Goal: Navigation & Orientation: Find specific page/section

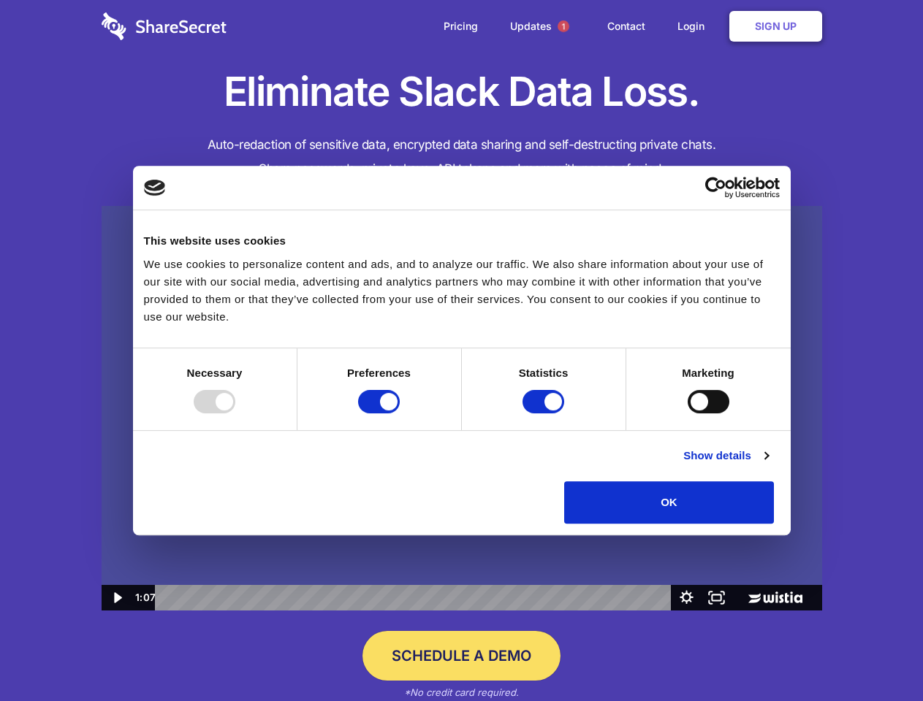
click at [461, 351] on img at bounding box center [462, 409] width 720 height 406
click at [235, 414] on div at bounding box center [215, 401] width 42 height 23
click at [400, 414] on input "Preferences" at bounding box center [379, 401] width 42 height 23
checkbox input "false"
click at [545, 414] on input "Statistics" at bounding box center [543, 401] width 42 height 23
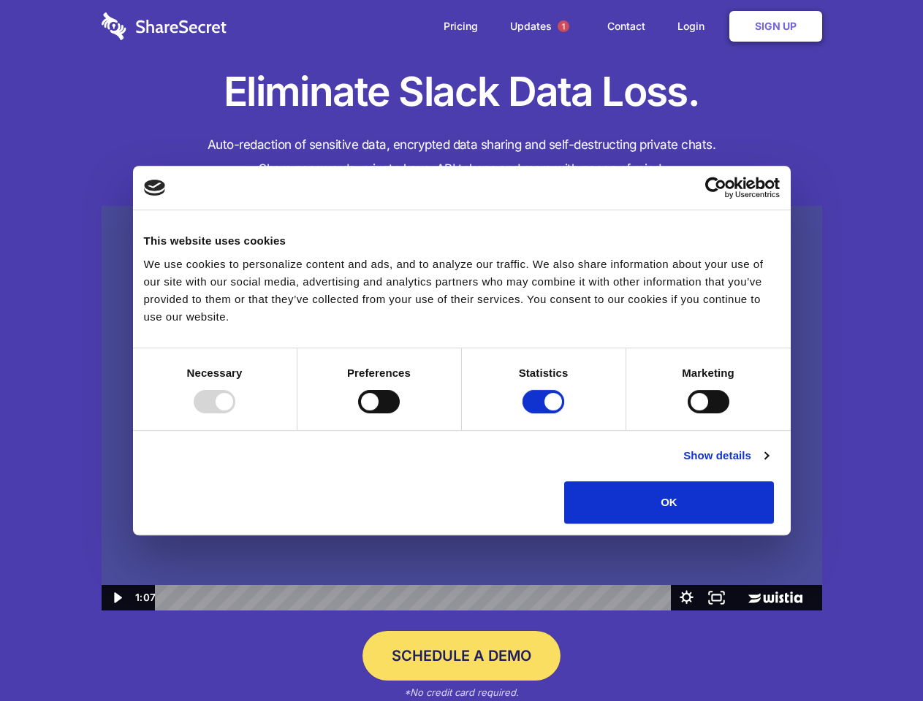
checkbox input "false"
click at [688, 414] on input "Marketing" at bounding box center [709, 401] width 42 height 23
checkbox input "true"
click at [768, 465] on link "Show details" at bounding box center [725, 456] width 85 height 18
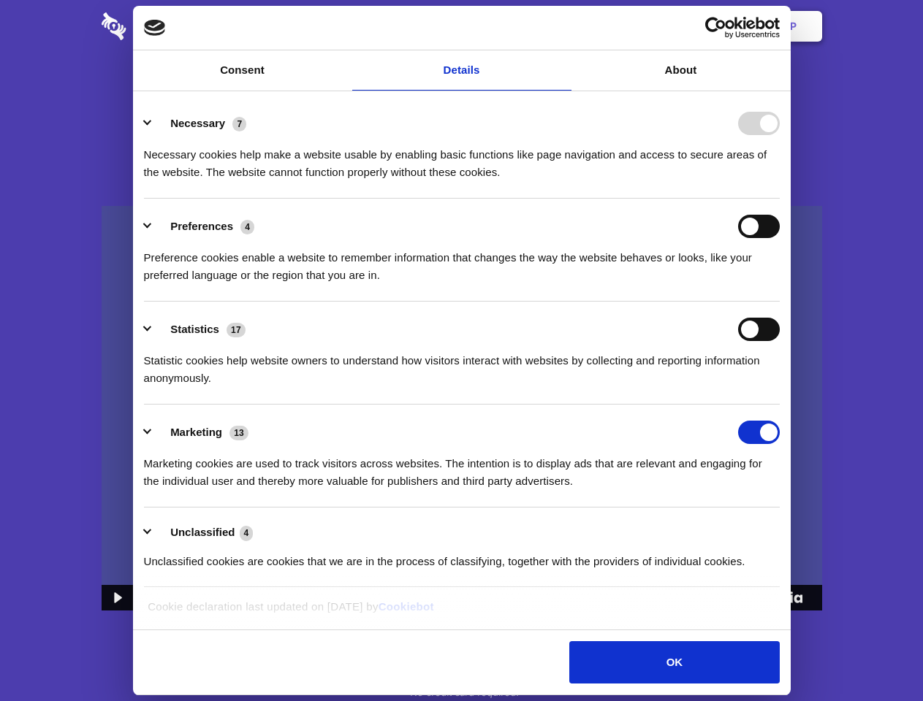
click at [780, 199] on li "Necessary 7 Necessary cookies help make a website usable by enabling basic func…" at bounding box center [462, 147] width 636 height 103
click at [563, 26] on span "1" at bounding box center [563, 26] width 12 height 12
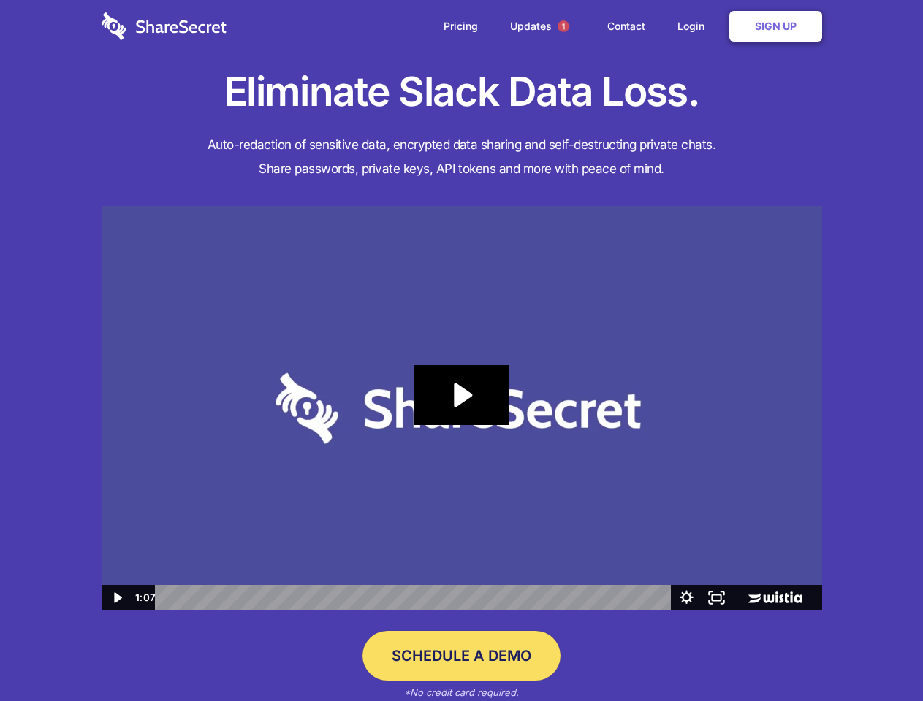
click at [462, 408] on icon "Play Video: Sharesecret Slack Extension" at bounding box center [461, 395] width 94 height 60
